Goal: Task Accomplishment & Management: Manage account settings

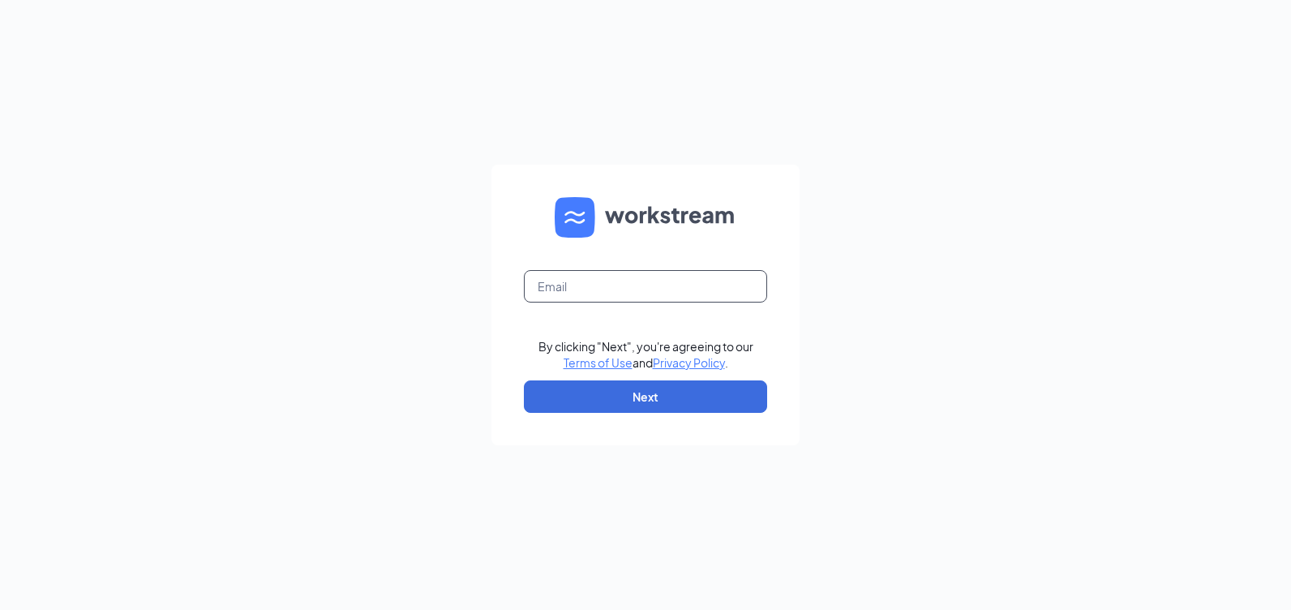
click at [603, 282] on input "text" at bounding box center [645, 286] width 243 height 32
type input "[EMAIL_ADDRESS][DOMAIN_NAME]"
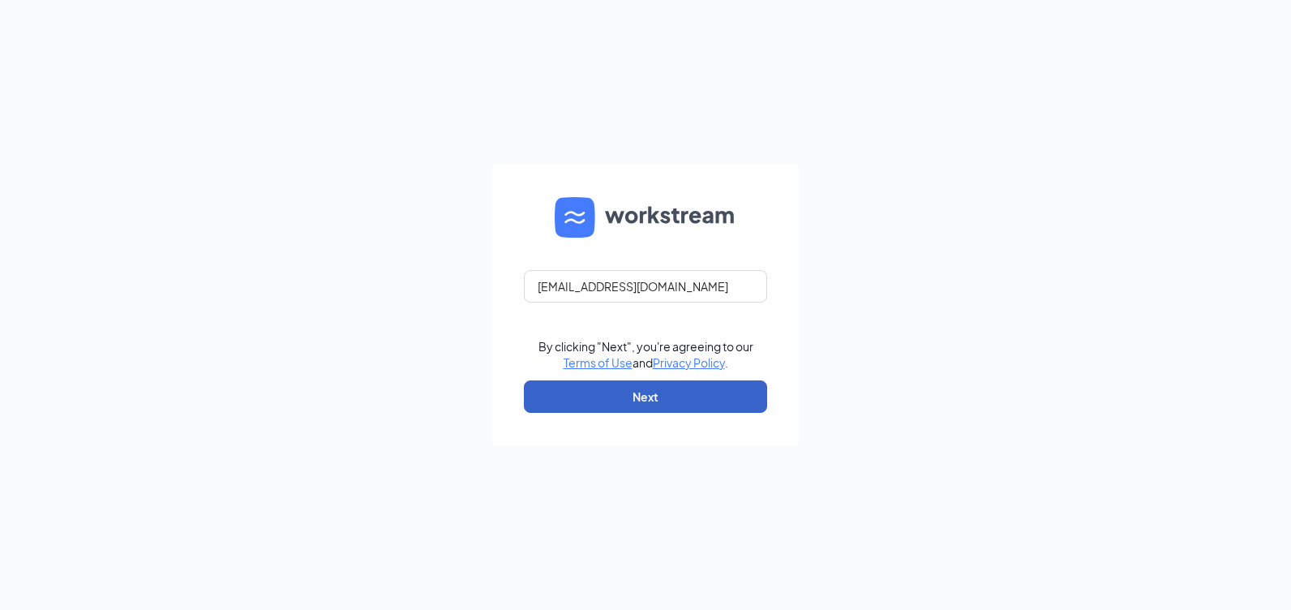
click at [693, 410] on button "Next" at bounding box center [645, 396] width 243 height 32
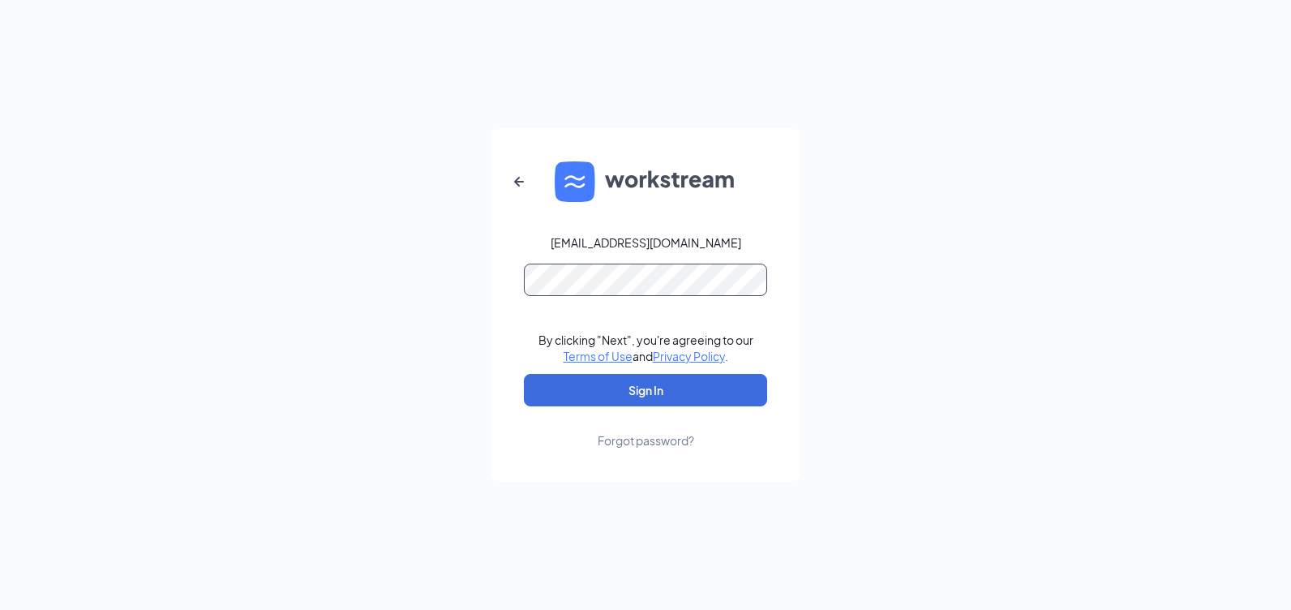
click at [524, 374] on button "Sign In" at bounding box center [645, 390] width 243 height 32
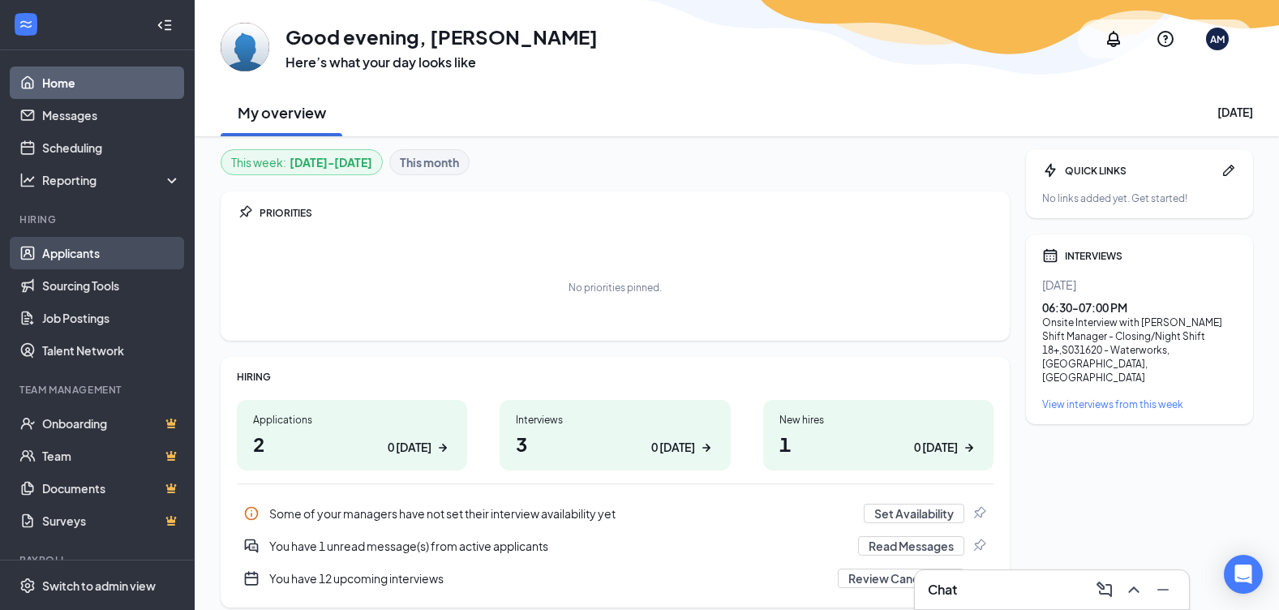
click at [82, 246] on link "Applicants" at bounding box center [111, 253] width 139 height 32
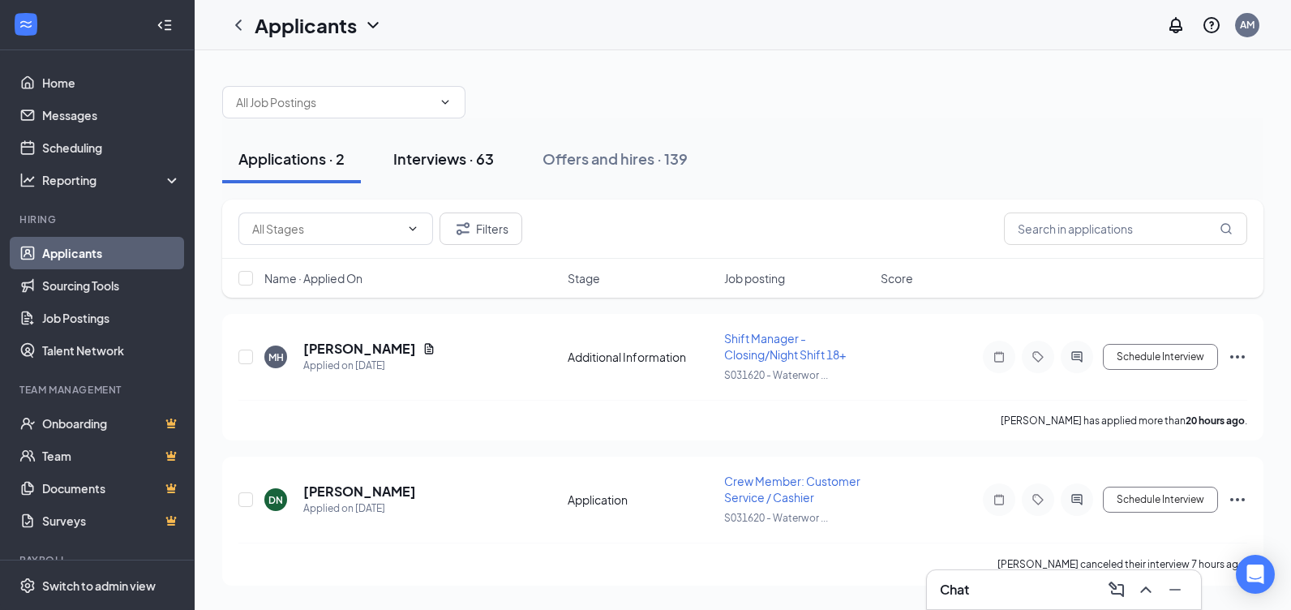
click at [449, 157] on div "Interviews · 63" at bounding box center [443, 158] width 101 height 20
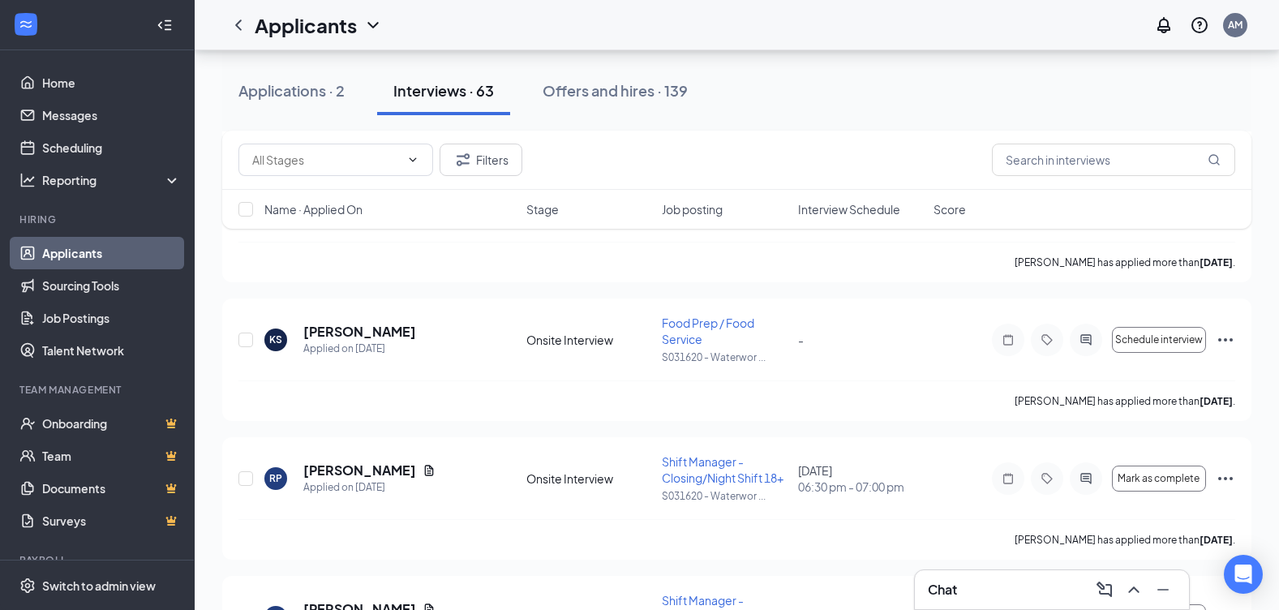
scroll to position [3190, 0]
click at [1167, 474] on span "Mark as complete" at bounding box center [1159, 479] width 82 height 11
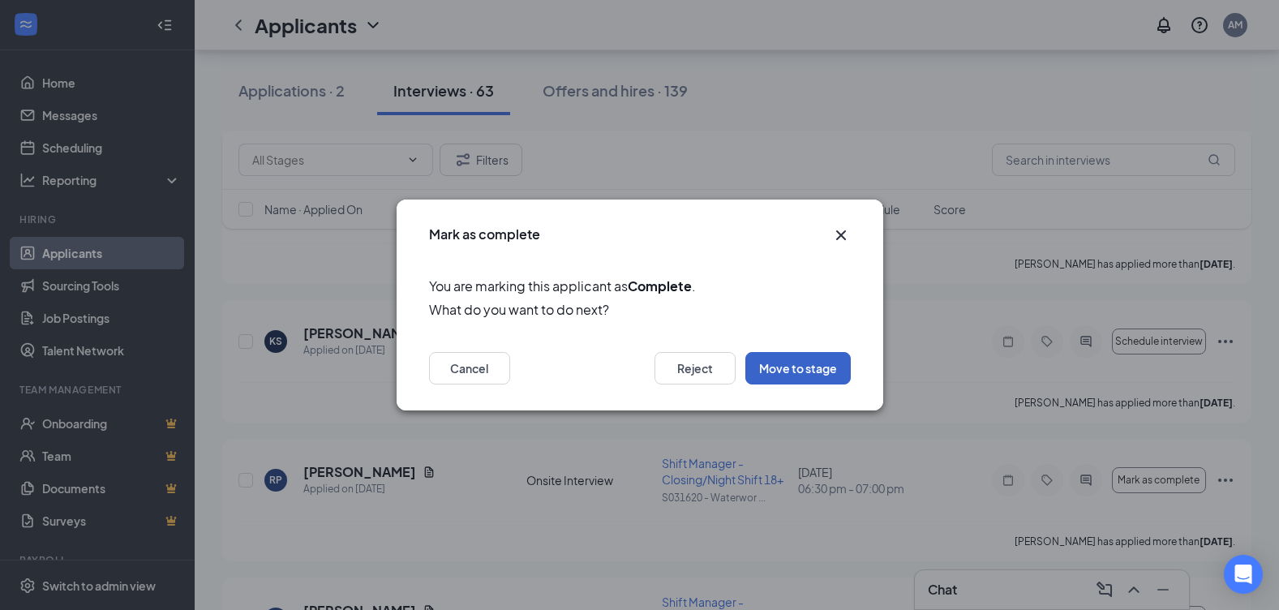
click at [829, 376] on button "Move to stage" at bounding box center [797, 368] width 105 height 32
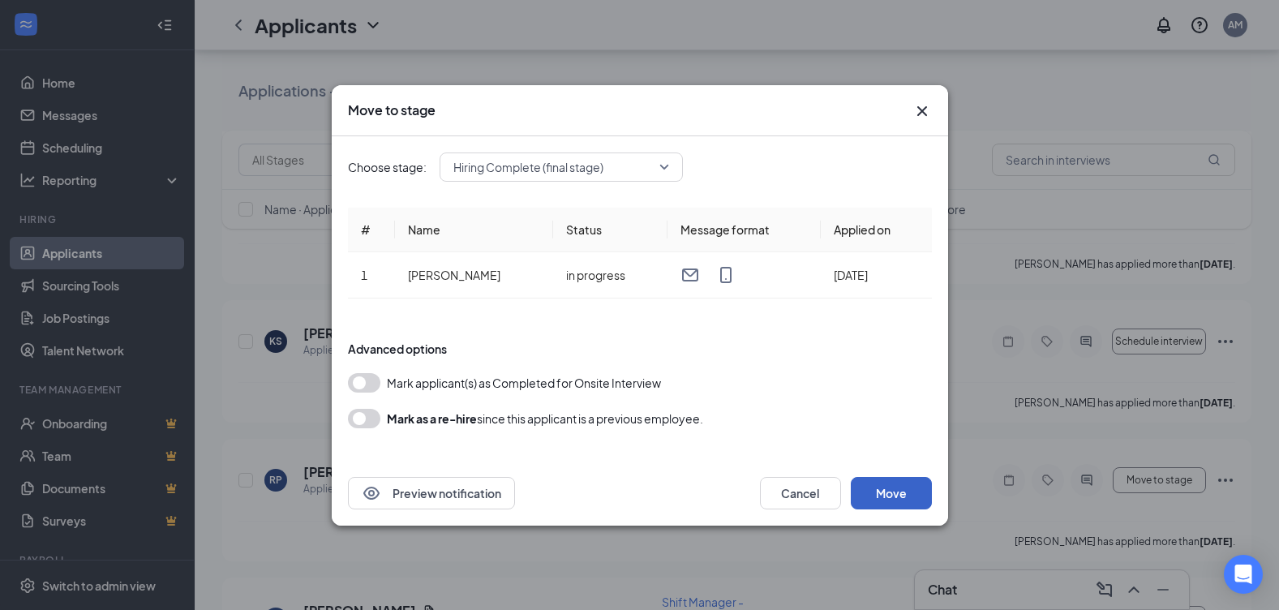
click at [884, 496] on button "Move" at bounding box center [891, 493] width 81 height 32
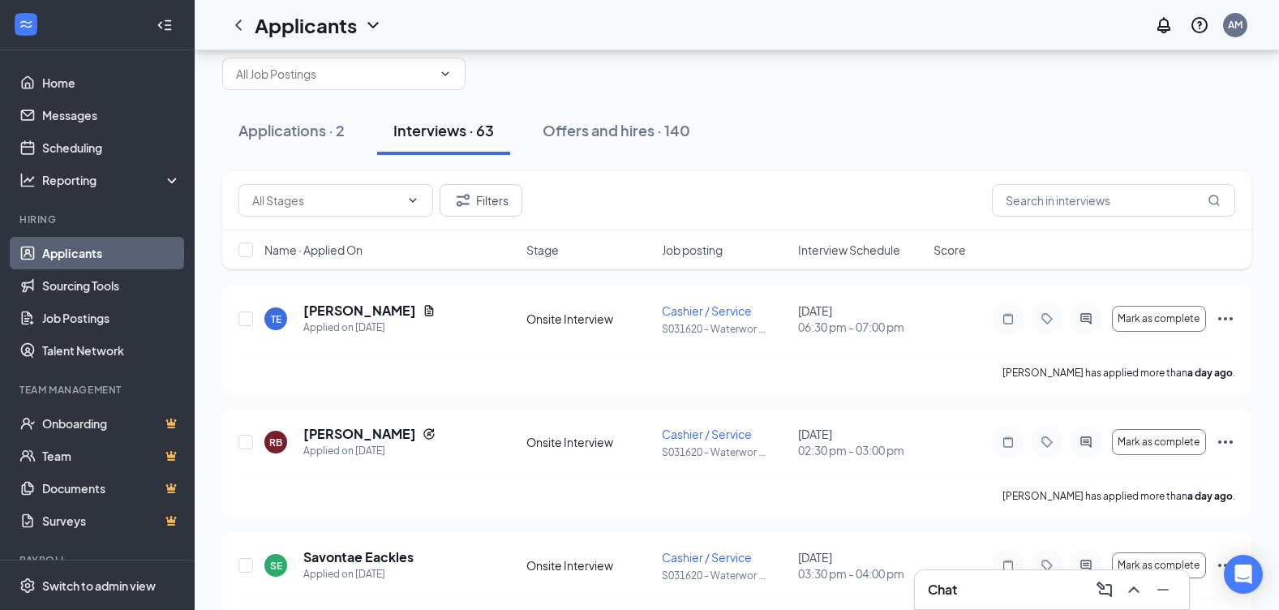
scroll to position [28, 0]
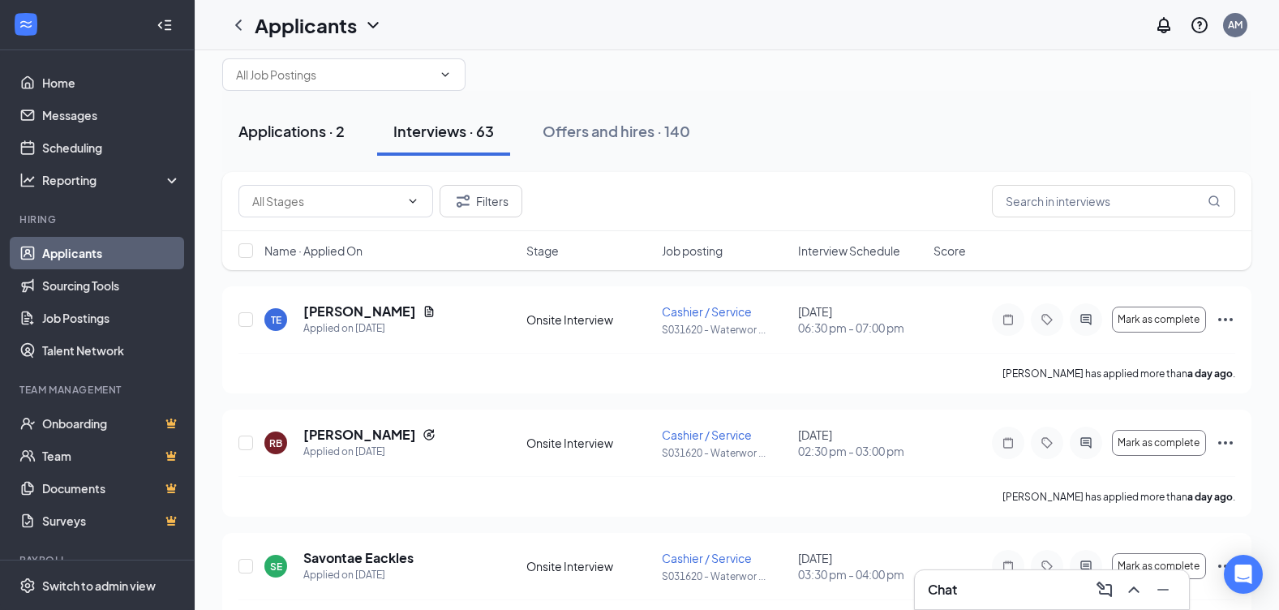
click at [292, 131] on div "Applications · 2" at bounding box center [291, 131] width 106 height 20
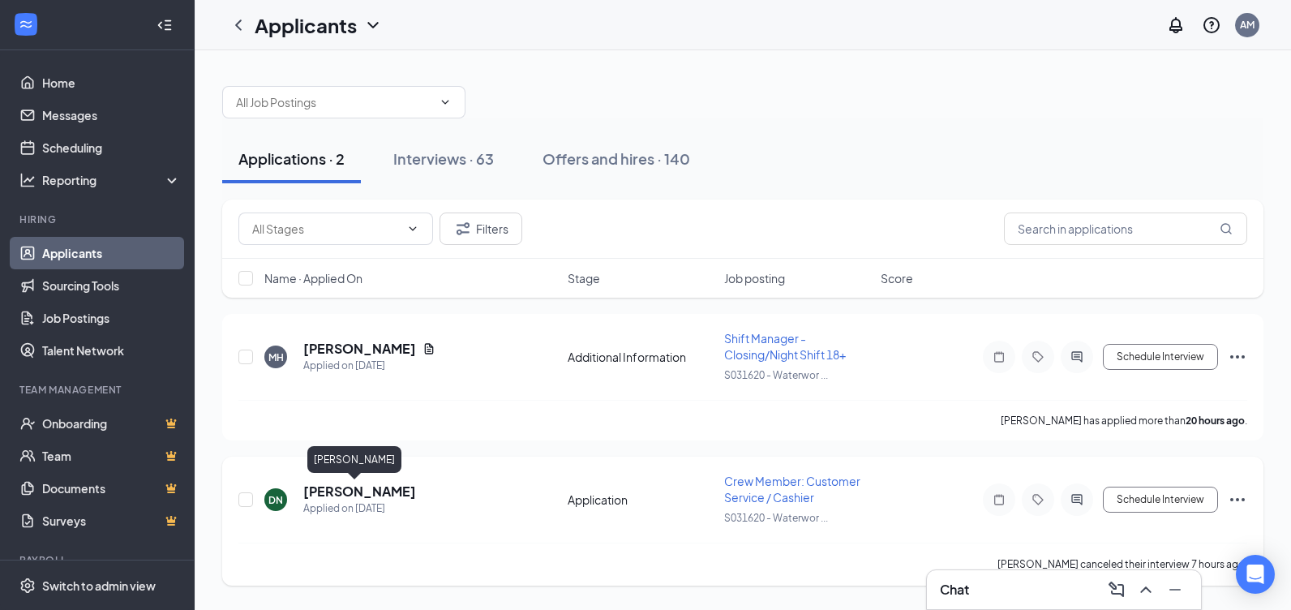
click at [337, 489] on h5 "[PERSON_NAME]" at bounding box center [359, 492] width 113 height 18
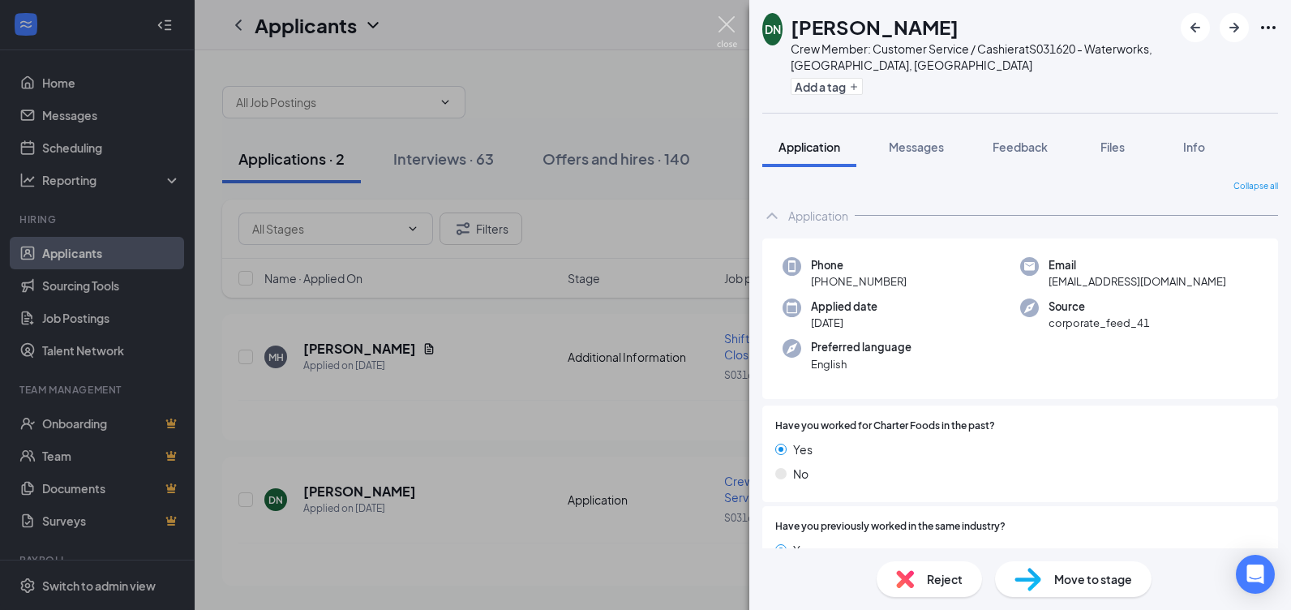
click at [726, 28] on img at bounding box center [727, 32] width 20 height 32
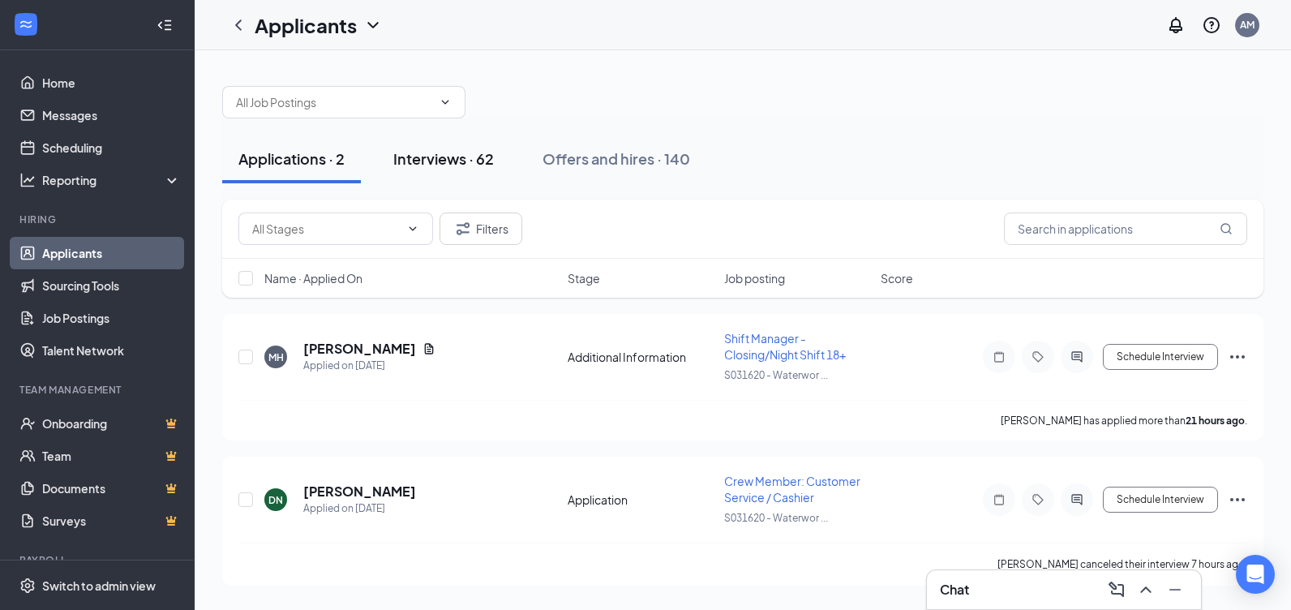
click at [423, 161] on div "Interviews · 62" at bounding box center [443, 158] width 101 height 20
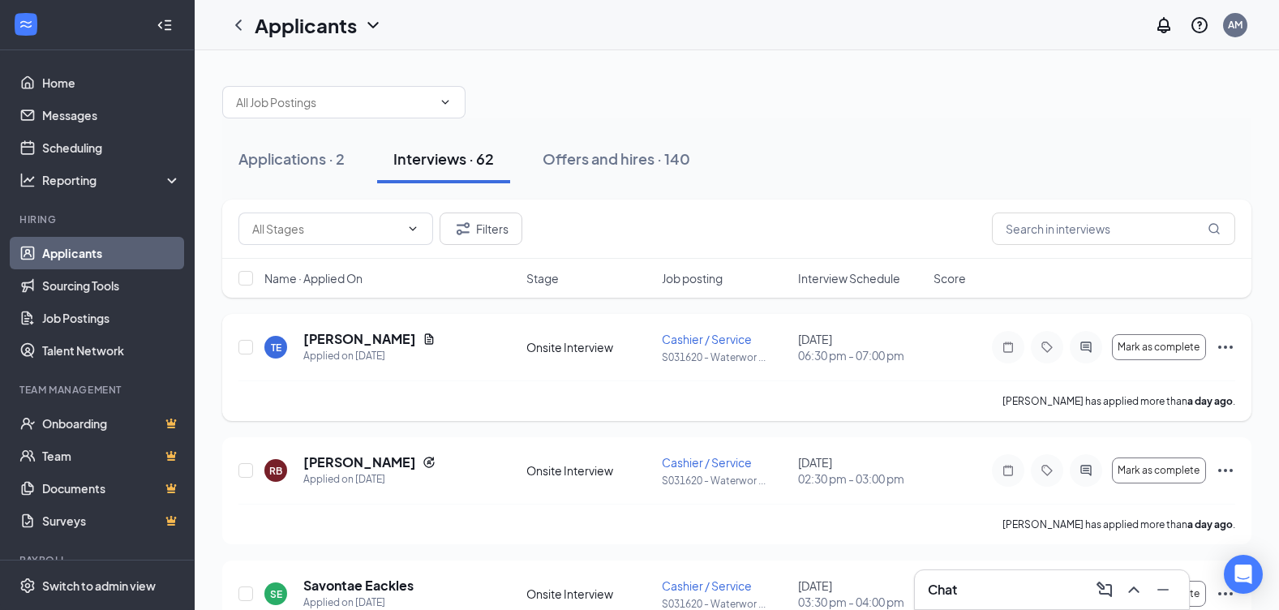
scroll to position [81, 0]
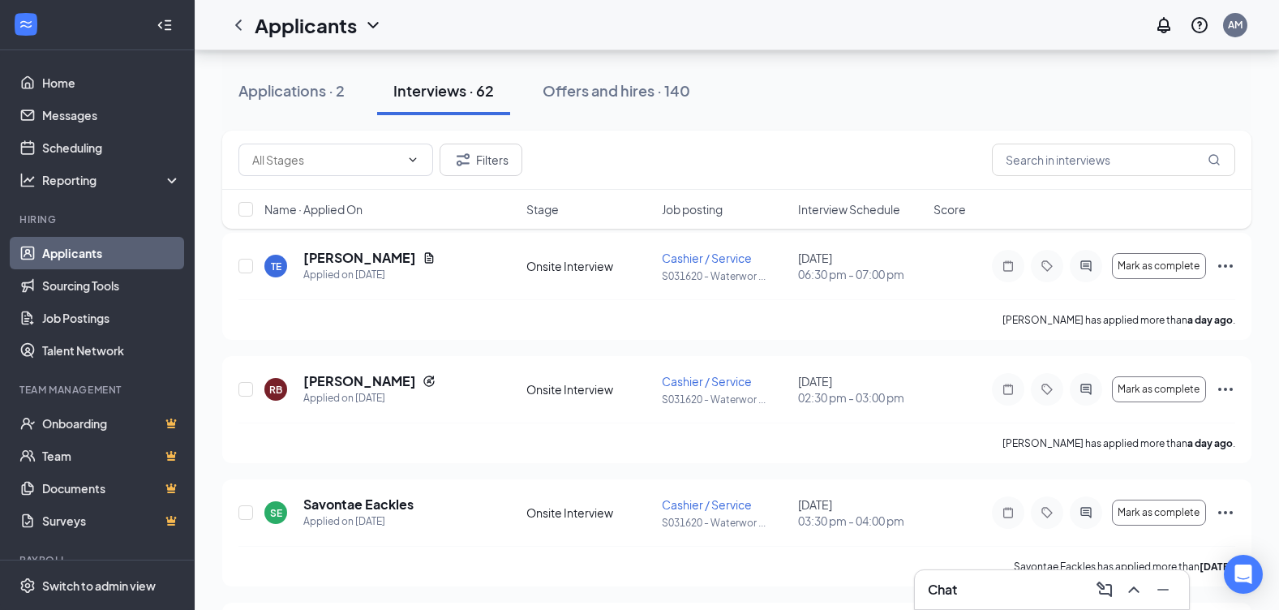
click at [839, 214] on span "Interview Schedule" at bounding box center [849, 209] width 102 height 16
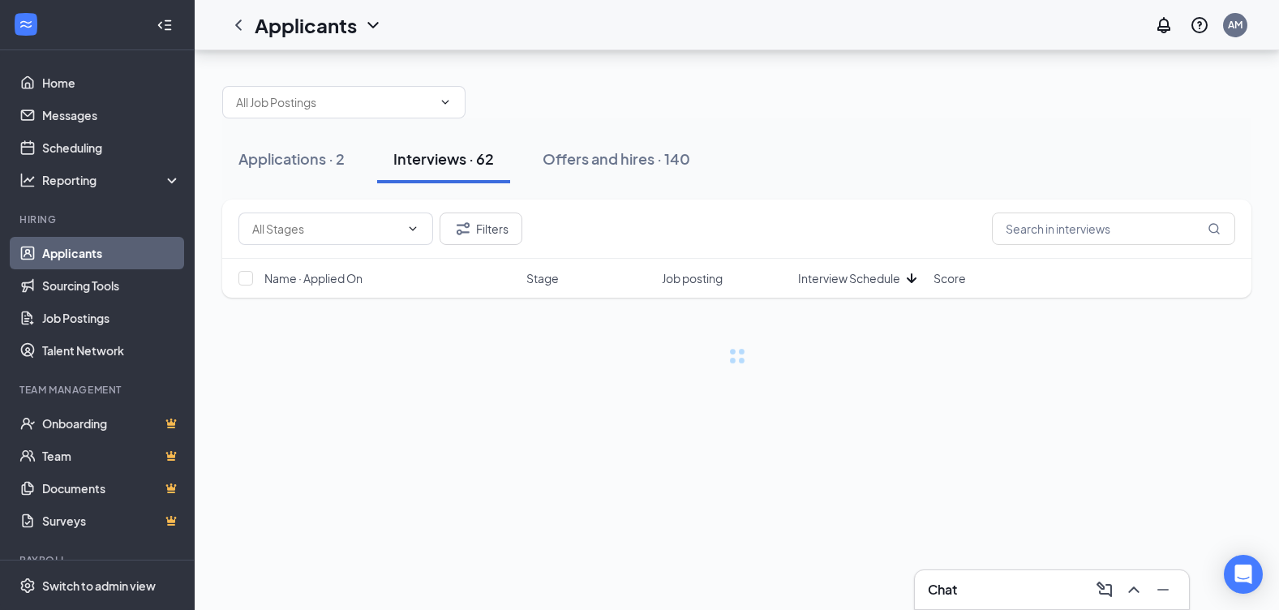
scroll to position [0, 0]
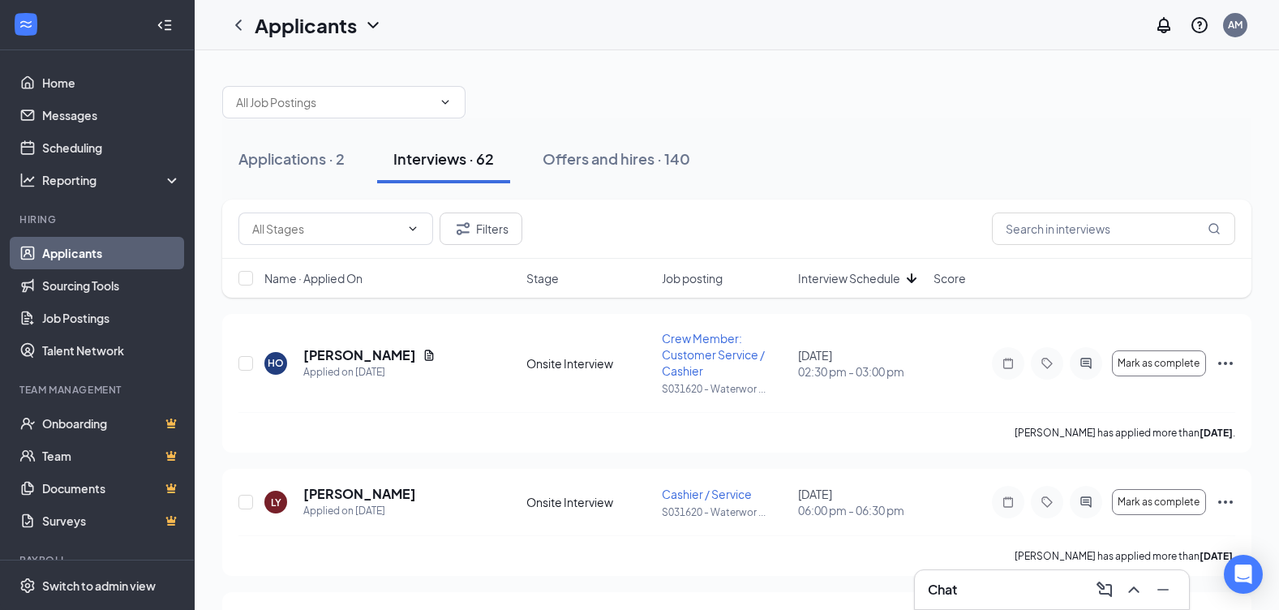
click at [886, 283] on span "Interview Schedule" at bounding box center [849, 278] width 102 height 16
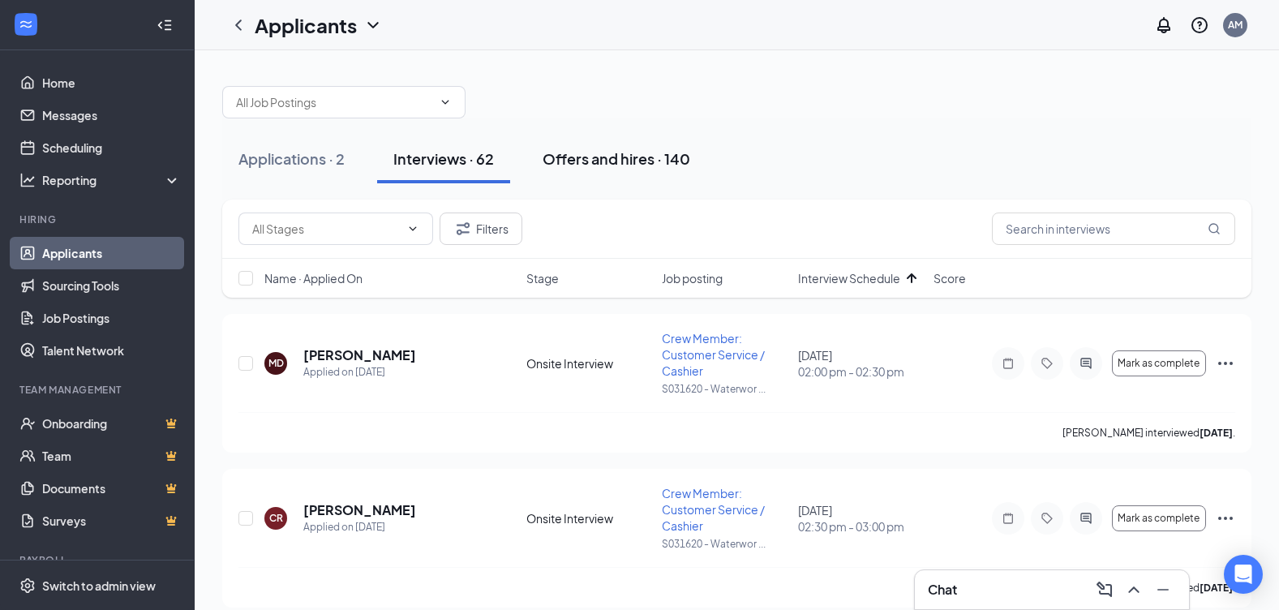
click at [604, 157] on div "Offers and hires · 140" at bounding box center [617, 158] width 148 height 20
